Goal: Task Accomplishment & Management: Use online tool/utility

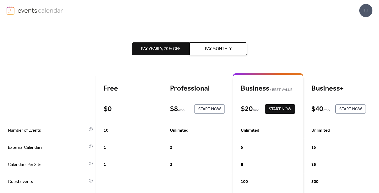
click at [105, 130] on span "10" at bounding box center [106, 131] width 5 height 6
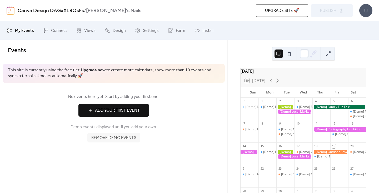
click at [119, 138] on span "Remove demo events" at bounding box center [113, 138] width 45 height 6
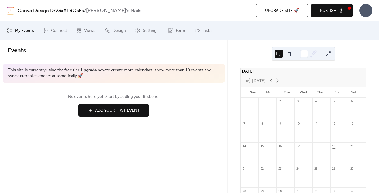
click at [291, 55] on button at bounding box center [289, 54] width 8 height 8
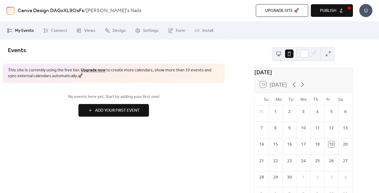
click at [279, 54] on button at bounding box center [279, 54] width 8 height 8
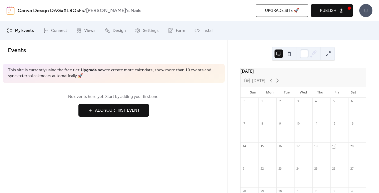
click at [129, 115] on button "Add Your First Event" at bounding box center [114, 110] width 71 height 13
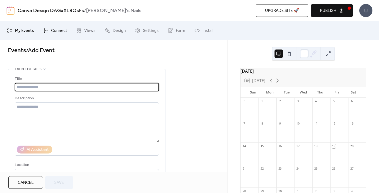
click at [61, 30] on span "Connect" at bounding box center [59, 31] width 16 height 6
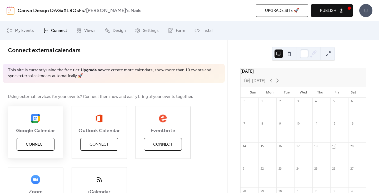
click at [39, 145] on span "Connect" at bounding box center [35, 144] width 19 height 6
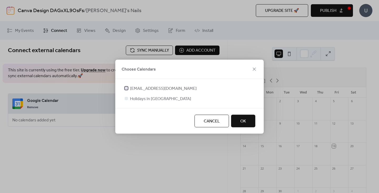
click at [134, 89] on span "noeminails86@gmail.com" at bounding box center [163, 88] width 67 height 6
click at [241, 120] on span "OK" at bounding box center [244, 121] width 6 height 6
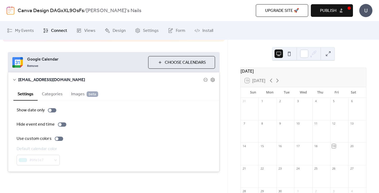
scroll to position [41, 0]
click at [54, 93] on button "Categories" at bounding box center [52, 93] width 29 height 13
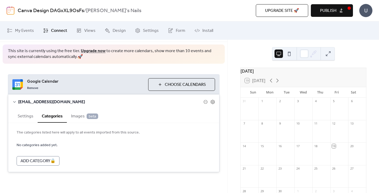
click at [75, 113] on span "Images beta" at bounding box center [84, 116] width 27 height 6
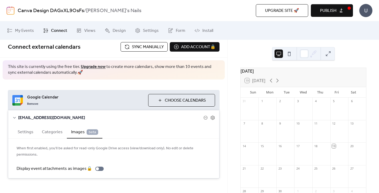
click at [28, 133] on button "Settings" at bounding box center [25, 131] width 24 height 13
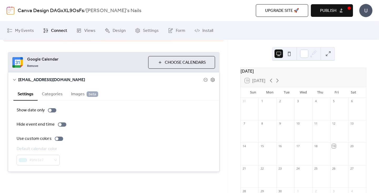
scroll to position [41, 0]
click at [55, 95] on button "Categories" at bounding box center [52, 93] width 29 height 13
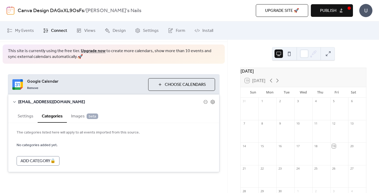
click at [79, 117] on span "Images beta" at bounding box center [84, 116] width 27 height 6
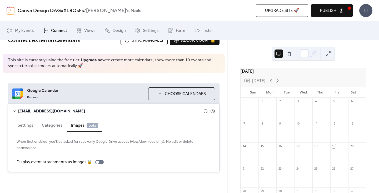
scroll to position [3, 0]
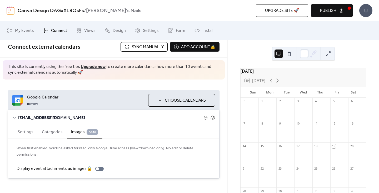
click at [50, 130] on button "Categories" at bounding box center [52, 131] width 29 height 13
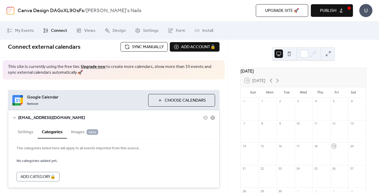
click at [24, 136] on button "Settings" at bounding box center [25, 131] width 24 height 13
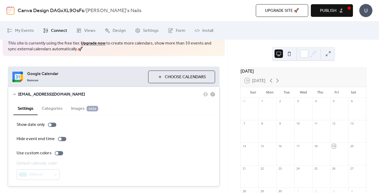
scroll to position [30, 0]
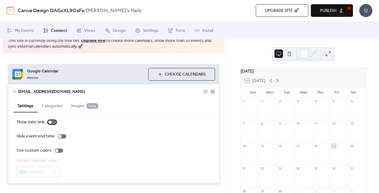
click at [51, 124] on div at bounding box center [52, 122] width 8 height 4
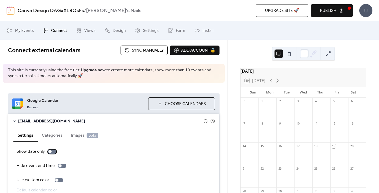
scroll to position [0, 0]
click at [148, 46] on button "Sync manually" at bounding box center [144, 50] width 47 height 9
click at [145, 51] on span "Sync manually" at bounding box center [148, 50] width 32 height 6
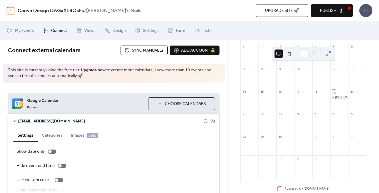
scroll to position [54, 0]
click at [340, 100] on div "[PERSON_NAME] is cool" at bounding box center [352, 98] width 35 height 4
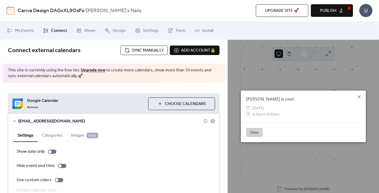
click at [360, 99] on icon at bounding box center [359, 97] width 6 height 6
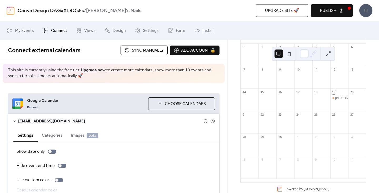
scroll to position [27, 0]
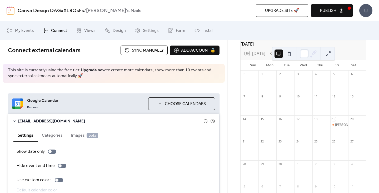
click at [59, 31] on span "Connect" at bounding box center [59, 31] width 16 height 6
click at [24, 28] on span "My Events" at bounding box center [24, 31] width 19 height 6
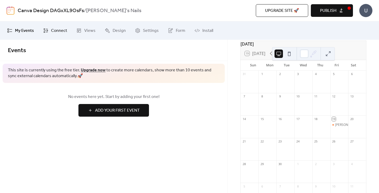
click at [52, 30] on span "Connect" at bounding box center [59, 31] width 16 height 6
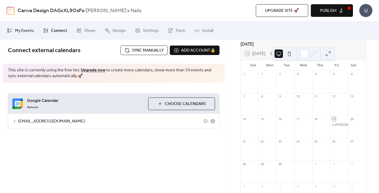
click at [23, 31] on span "My Events" at bounding box center [24, 31] width 19 height 6
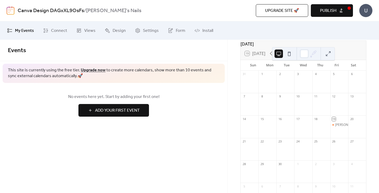
click at [126, 113] on span "Add Your First Event" at bounding box center [117, 111] width 45 height 6
